Goal: Complete application form

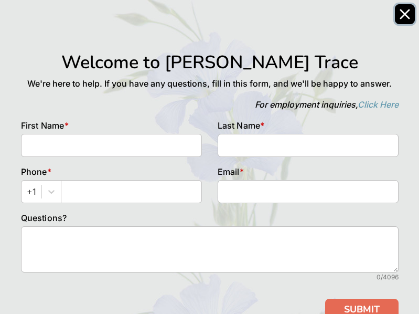
click at [404, 15] on icon "Close" at bounding box center [405, 14] width 8 height 8
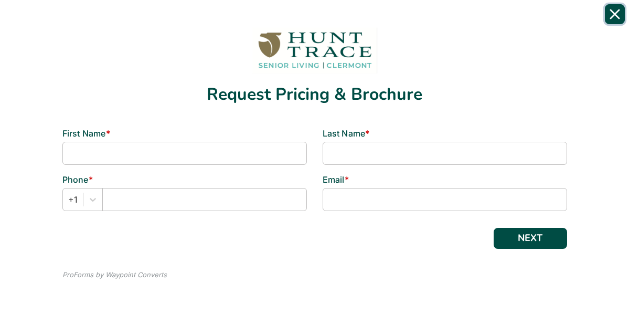
click at [613, 13] on icon "Close" at bounding box center [615, 14] width 10 height 10
